Goal: Information Seeking & Learning: Learn about a topic

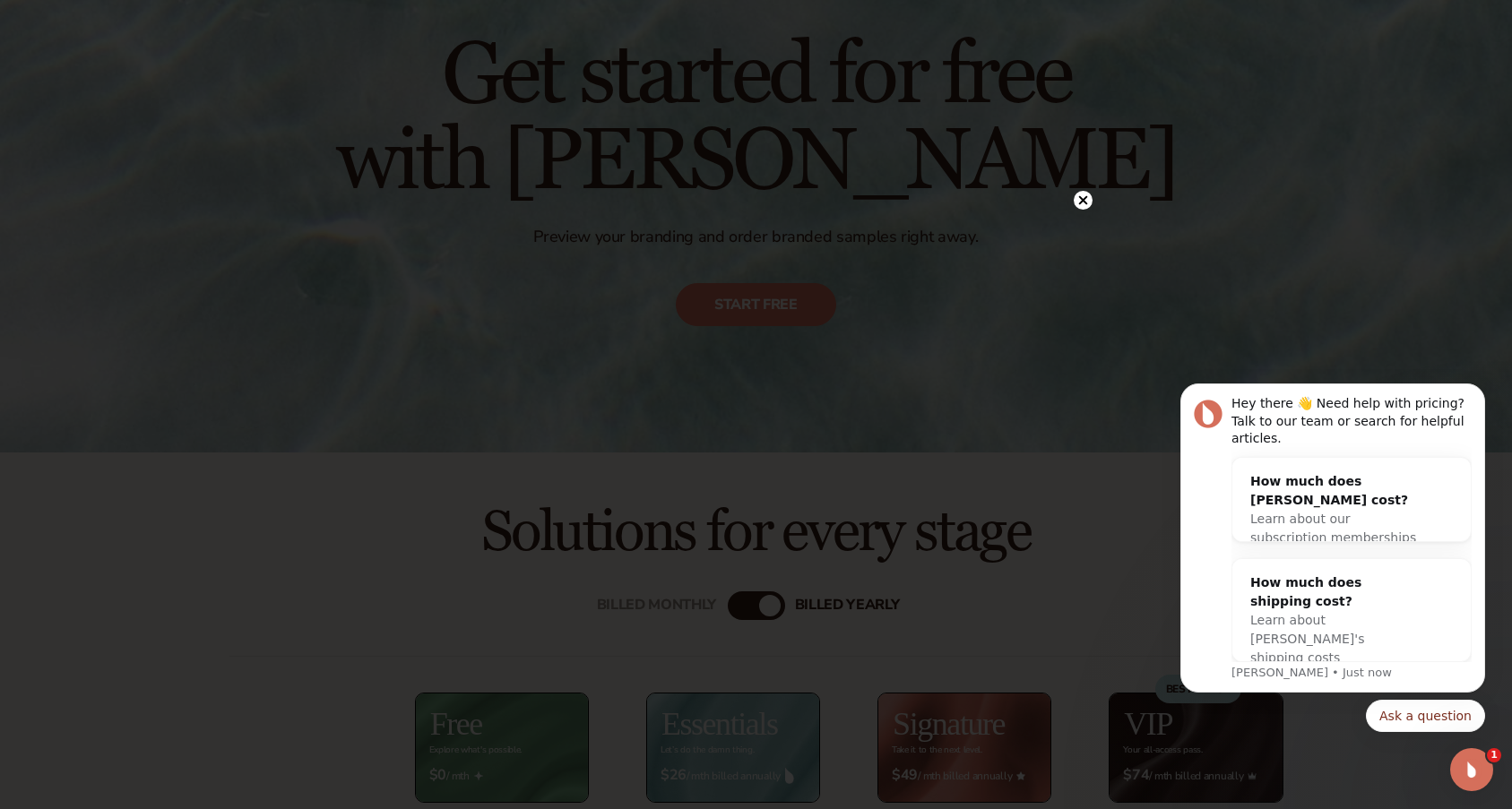
click at [1087, 202] on circle at bounding box center [1082, 200] width 19 height 19
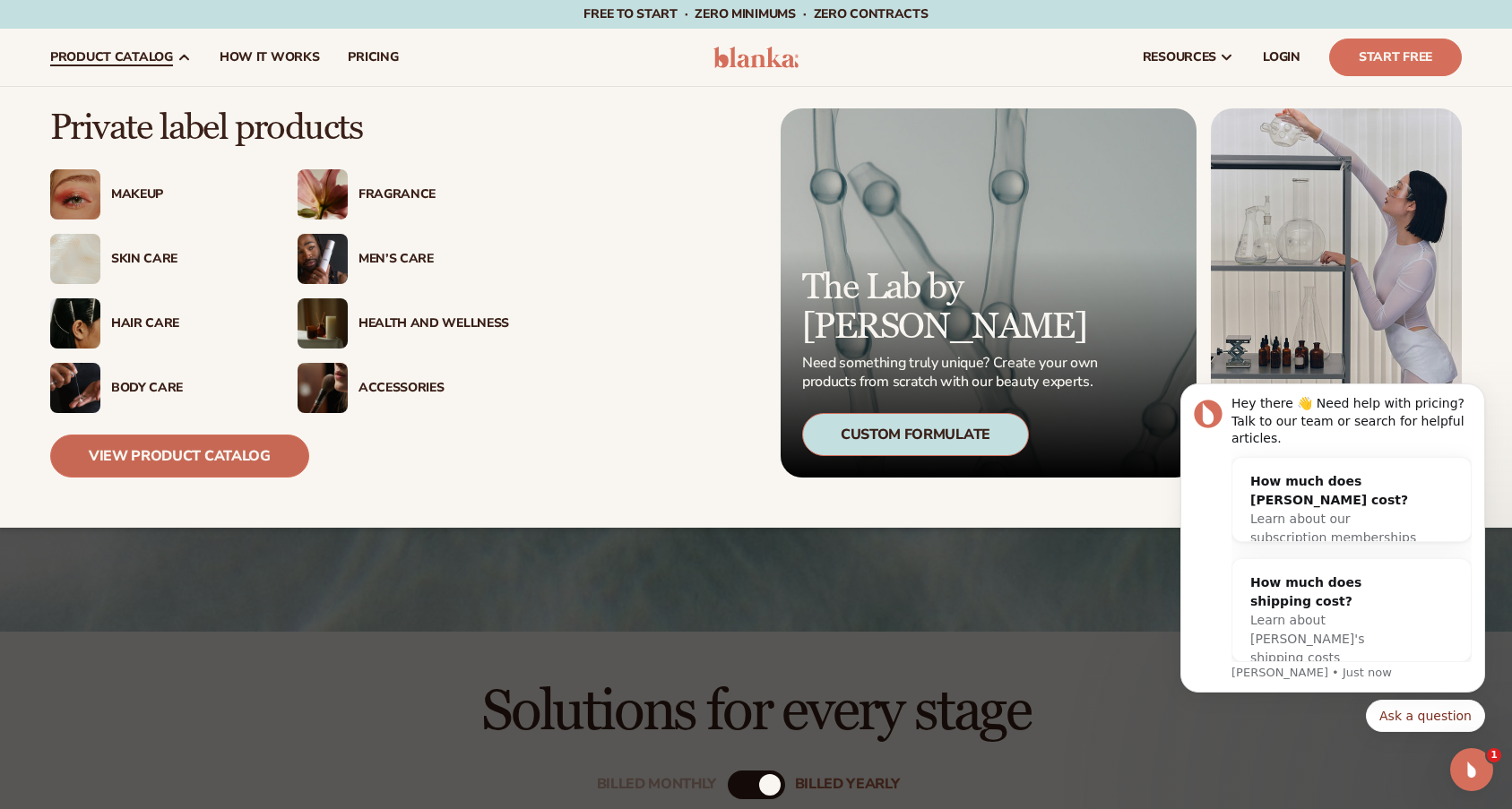
click at [225, 449] on link "View Product Catalog" at bounding box center [179, 455] width 259 height 43
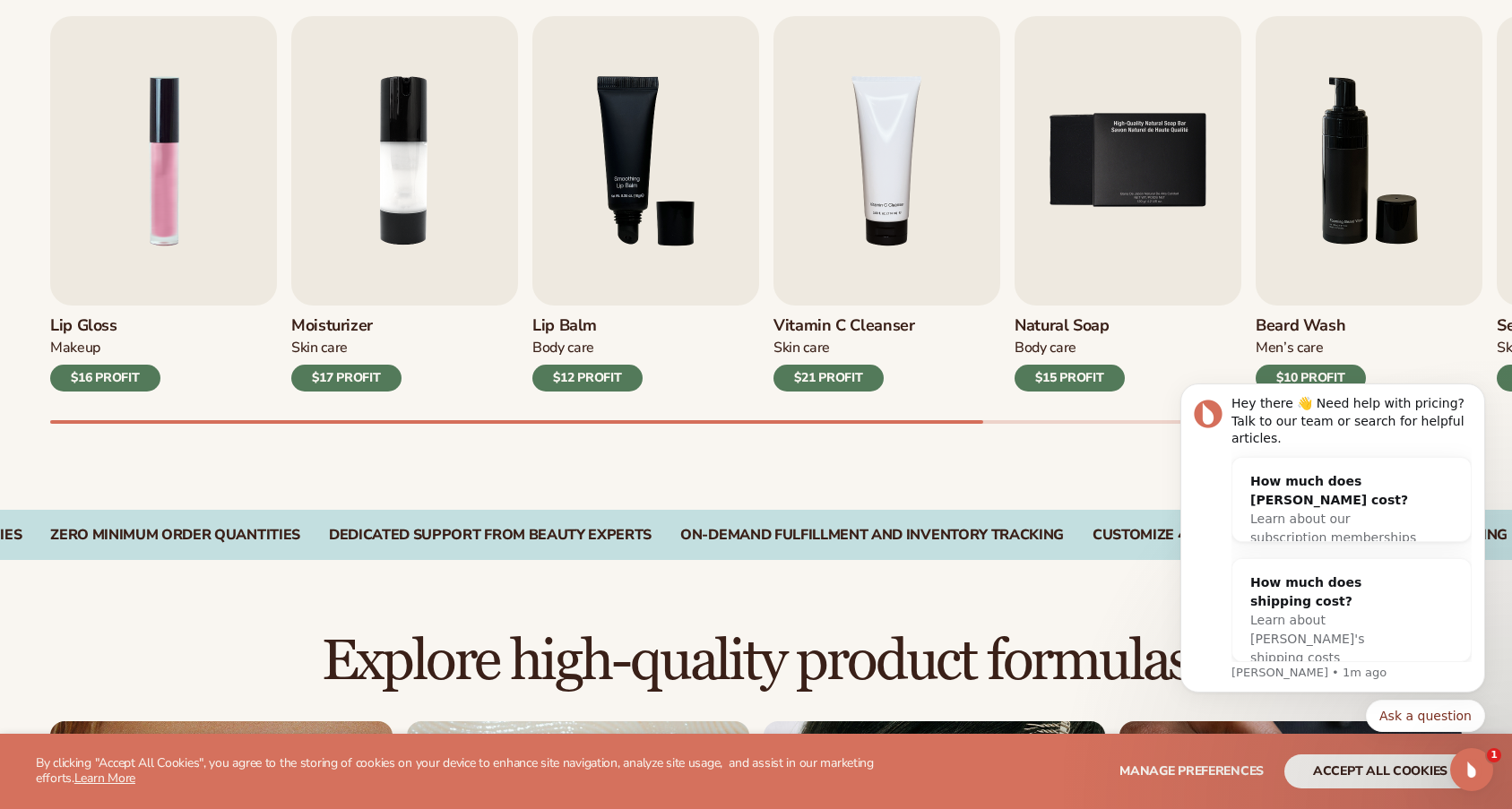
drag, startPoint x: 960, startPoint y: 425, endPoint x: 1018, endPoint y: 426, distance: 58.0
click at [1018, 426] on div "Best sellers Private label products to start your beauty and self care line tod…" at bounding box center [756, 182] width 1512 height 656
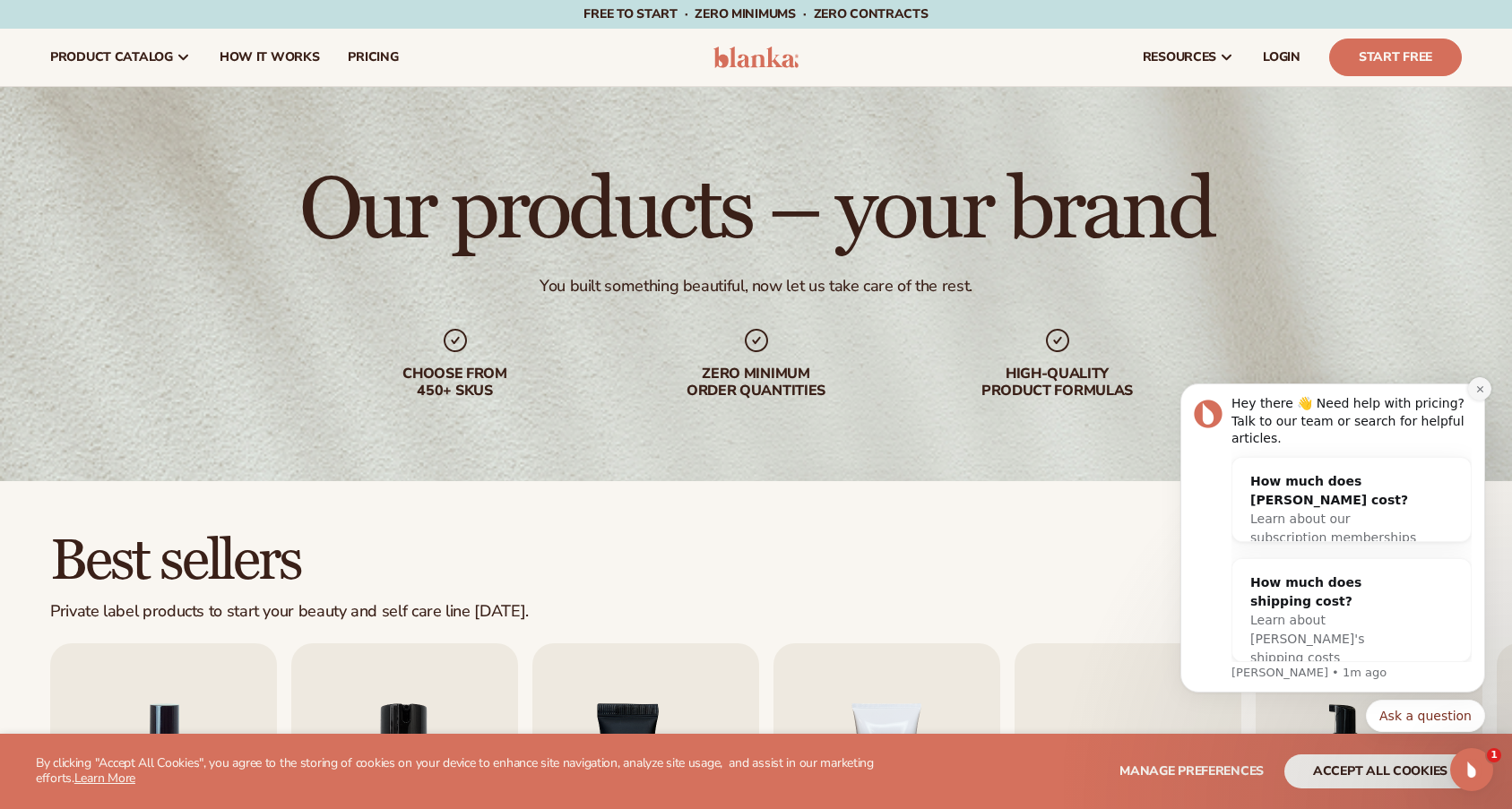
click at [1485, 400] on button "Dismiss notification" at bounding box center [1479, 389] width 24 height 24
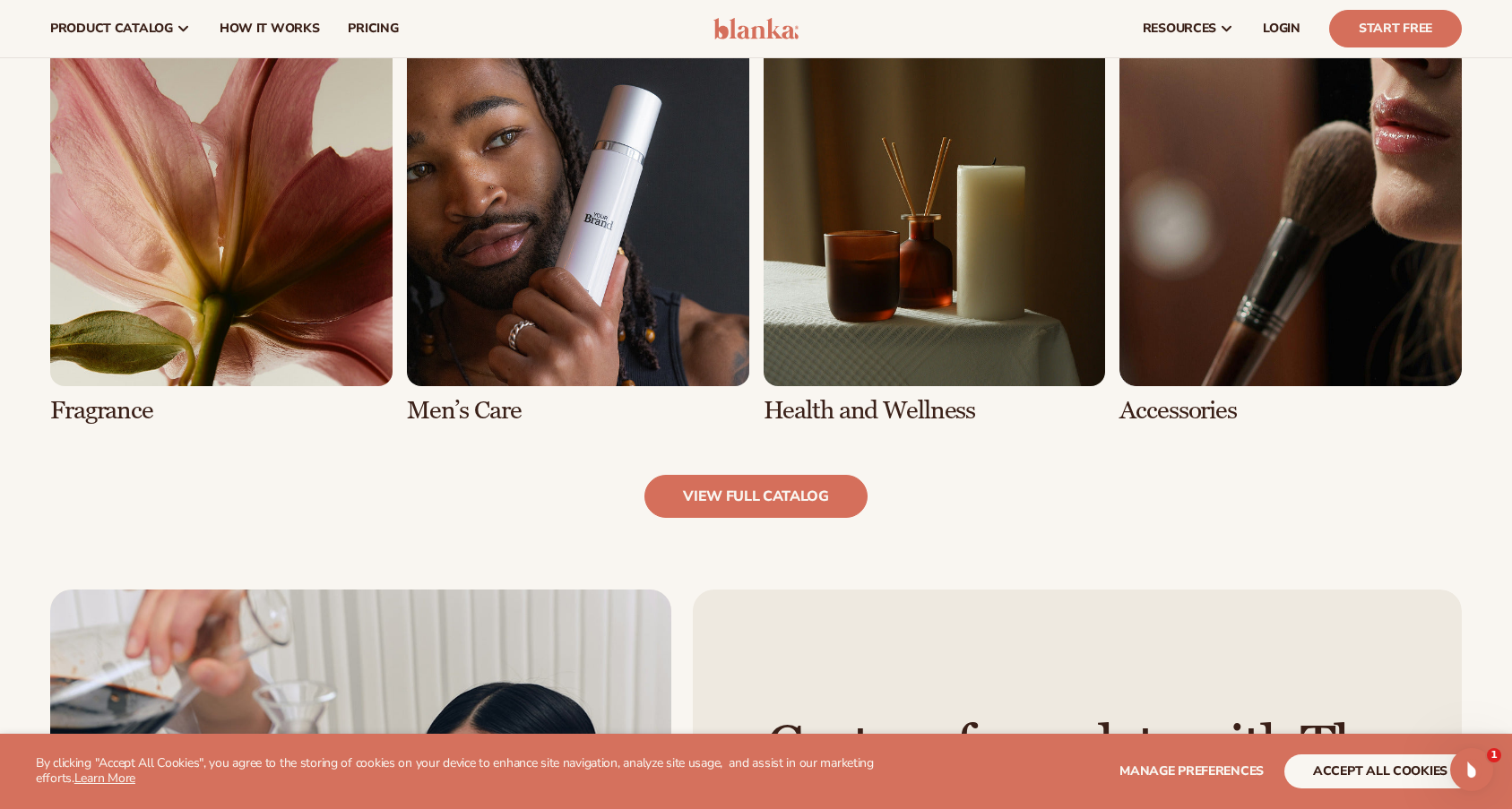
scroll to position [1701, 0]
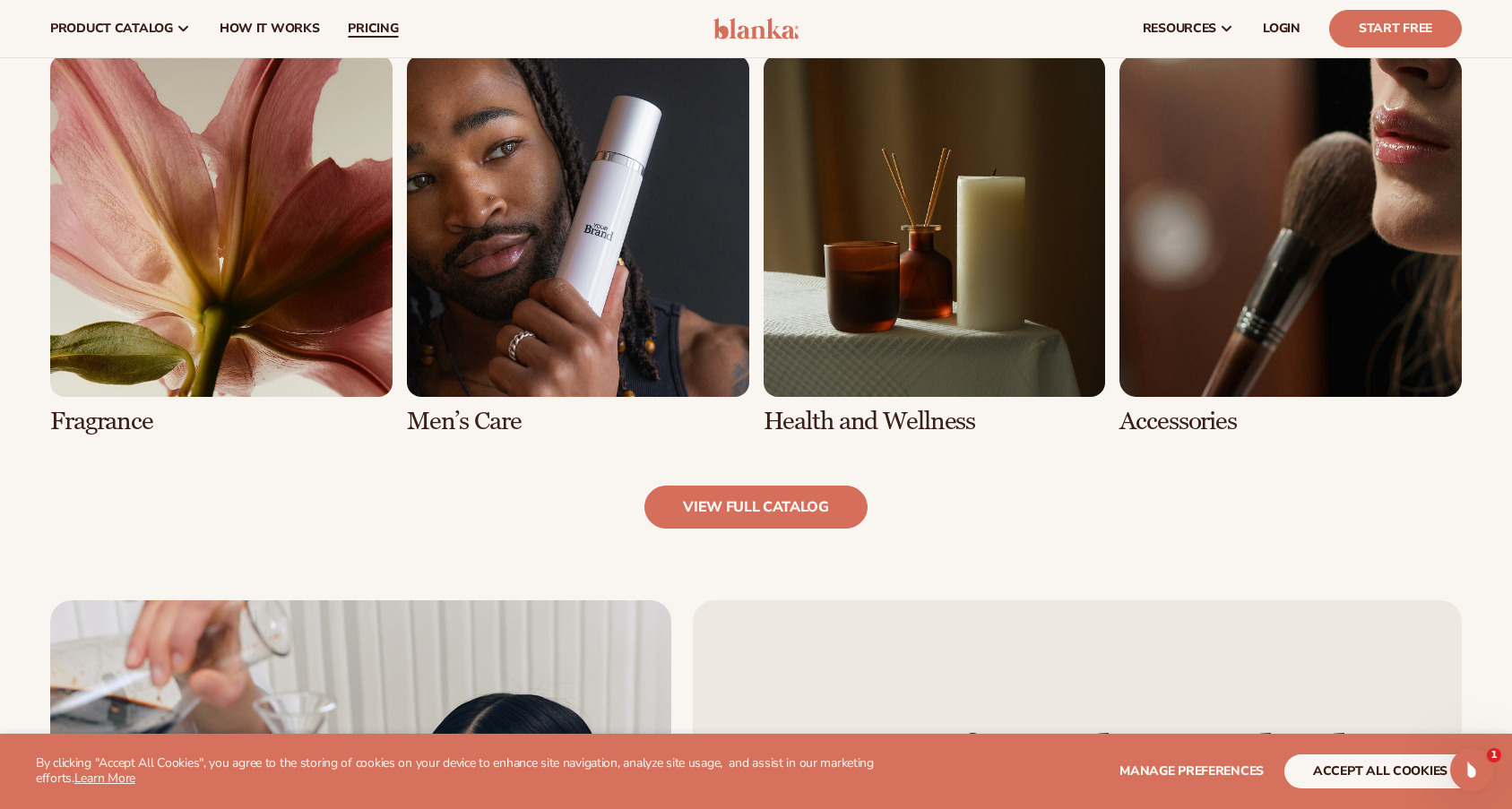
click at [371, 27] on span "pricing" at bounding box center [373, 29] width 50 height 14
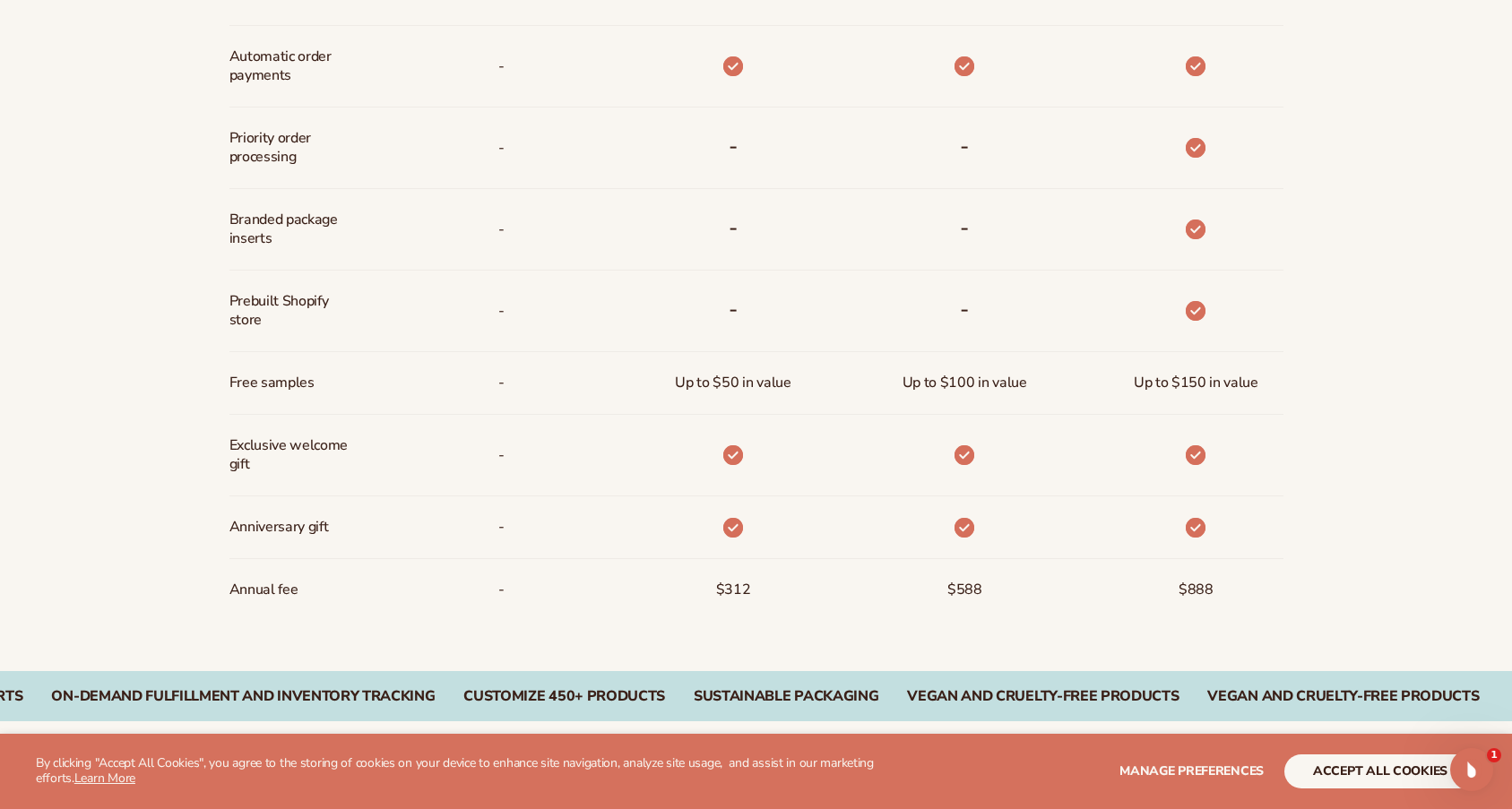
scroll to position [1612, 0]
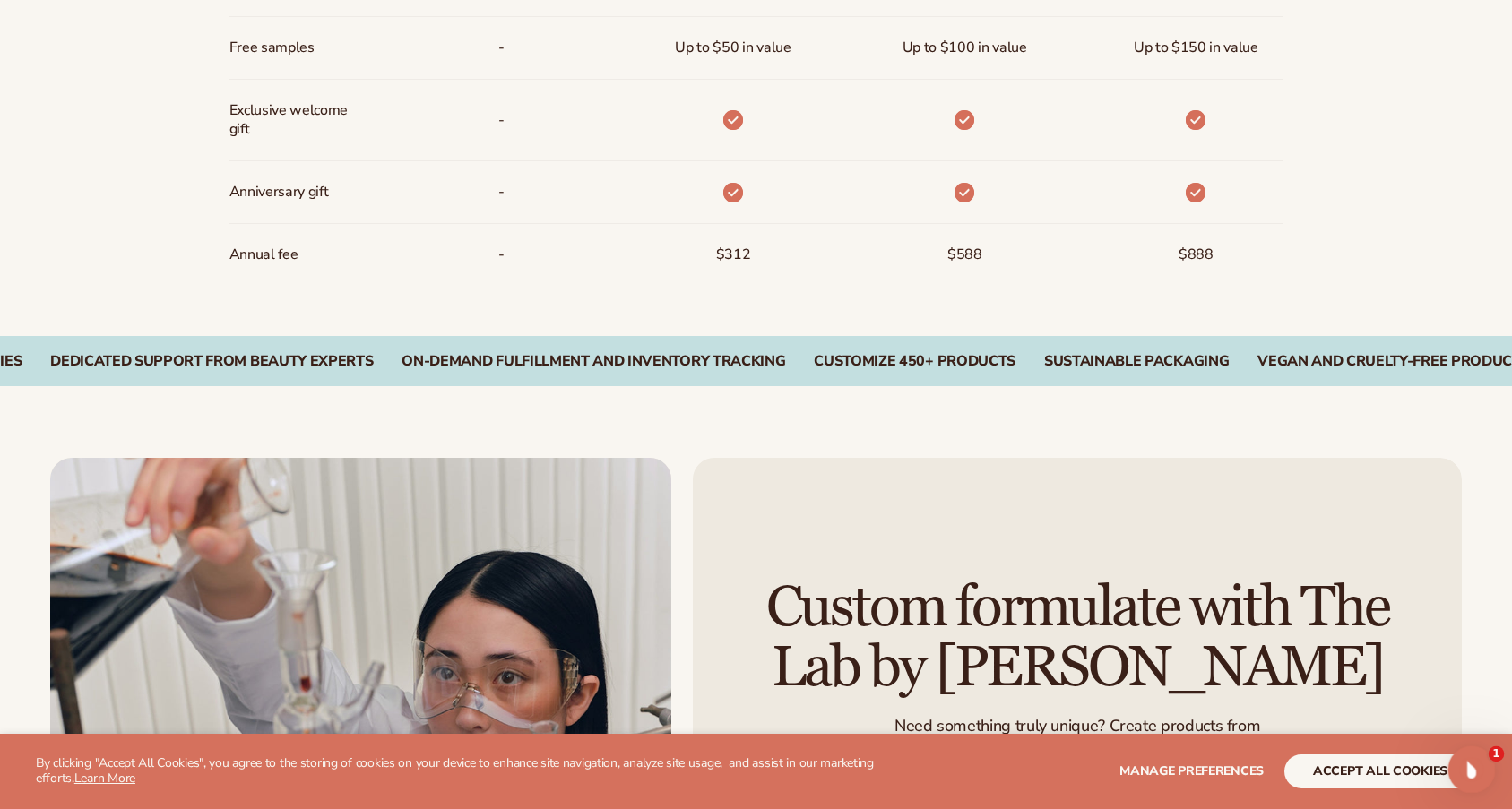
drag, startPoint x: 2895, startPoint y: 1509, endPoint x: 1447, endPoint y: 761, distance: 1629.8
click html
click at [1384, 785] on button "accept all cookies" at bounding box center [1380, 771] width 192 height 34
